Goal: Transaction & Acquisition: Purchase product/service

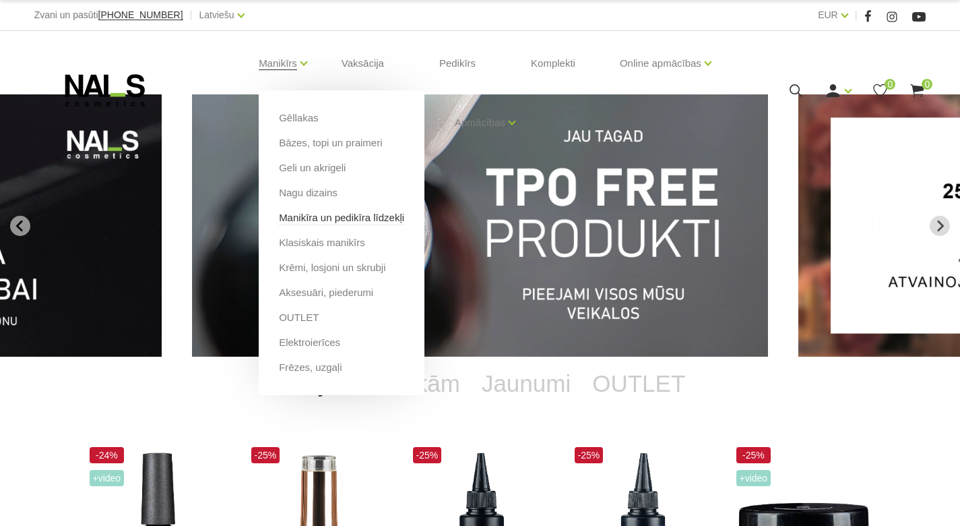
click at [319, 220] on link "Manikīra un pedikīra līdzekļi" at bounding box center [341, 217] width 125 height 15
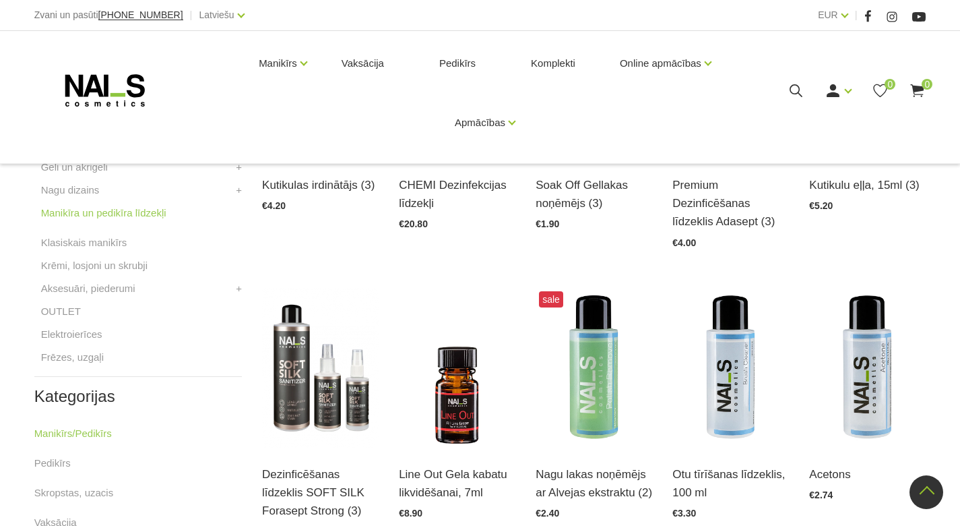
scroll to position [394, 0]
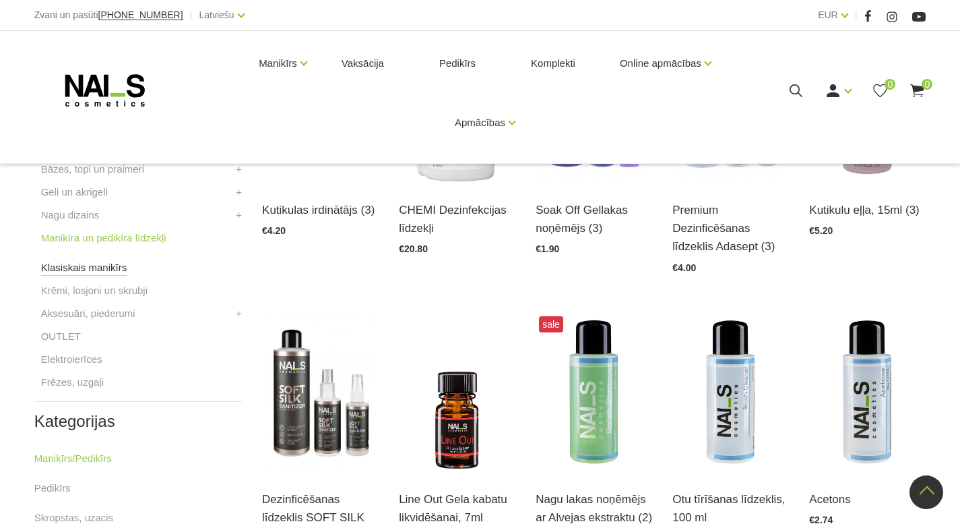
click at [109, 264] on link "Klasiskais manikīrs" at bounding box center [84, 267] width 86 height 16
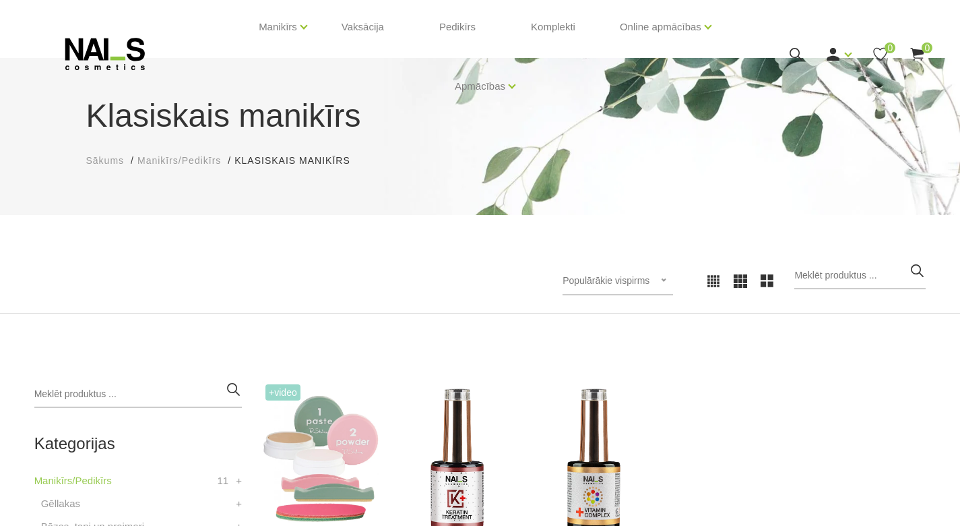
scroll to position [369, 0]
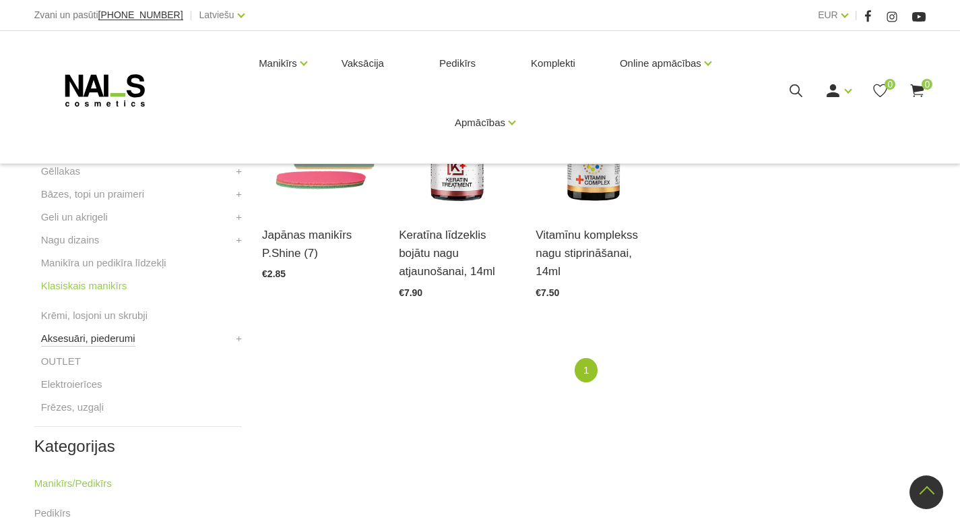
click at [96, 335] on link "Aksesuāri, piederumi" at bounding box center [88, 338] width 94 height 16
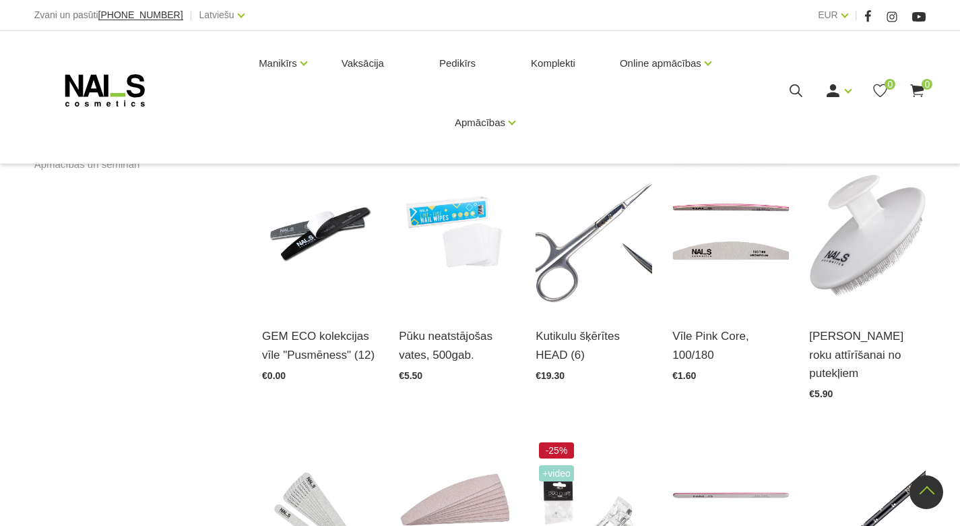
scroll to position [869, 0]
